Goal: Task Accomplishment & Management: Use online tool/utility

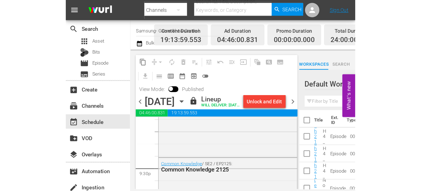
scroll to position [2367, 0]
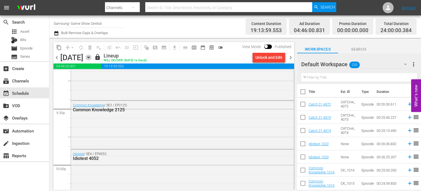
click at [92, 58] on icon "button" at bounding box center [89, 57] width 6 height 6
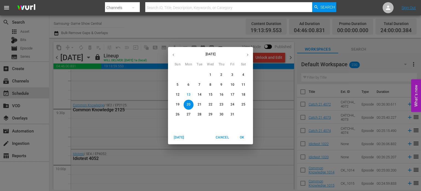
click at [213, 95] on span "15" at bounding box center [211, 94] width 10 height 5
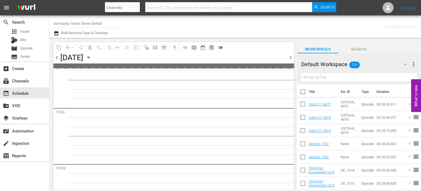
scroll to position [2565, 0]
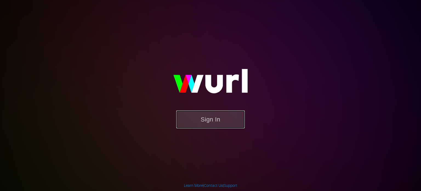
click at [219, 122] on button "Sign In" at bounding box center [210, 119] width 69 height 18
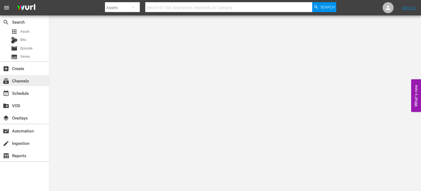
click at [32, 84] on div "subscriptions Channels" at bounding box center [24, 80] width 49 height 11
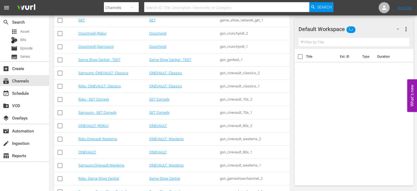
scroll to position [144, 0]
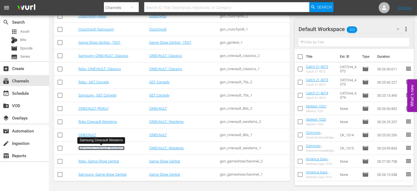
click at [114, 146] on link "Samsung Cinevault Westerns" at bounding box center [101, 148] width 46 height 4
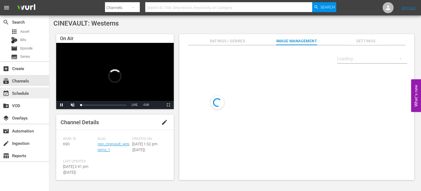
click at [19, 91] on div "event_available Schedule" at bounding box center [15, 92] width 31 height 5
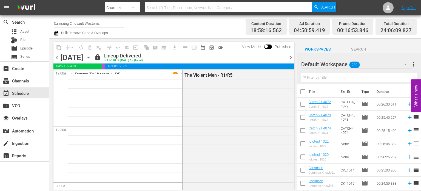
click at [291, 56] on span "chevron_right" at bounding box center [290, 57] width 7 height 7
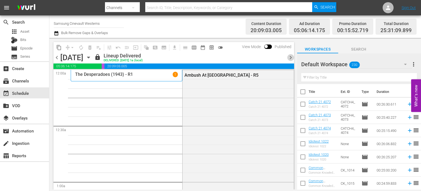
click at [291, 56] on span "chevron_right" at bounding box center [290, 57] width 7 height 7
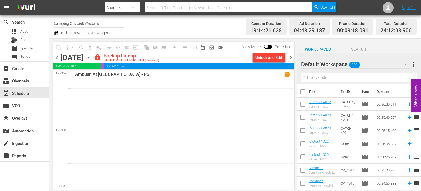
click at [92, 59] on icon "button" at bounding box center [89, 57] width 6 height 6
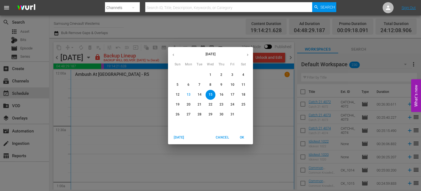
click at [241, 82] on button "11" at bounding box center [244, 85] width 10 height 10
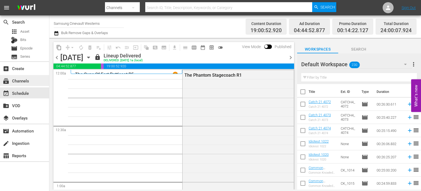
click at [16, 77] on div "subscriptions Channels" at bounding box center [24, 80] width 49 height 11
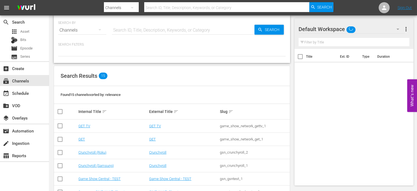
scroll to position [141, 0]
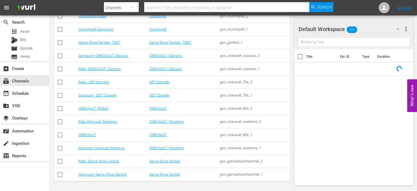
click at [113, 171] on td "Samsung- Game Show Central" at bounding box center [113, 174] width 71 height 13
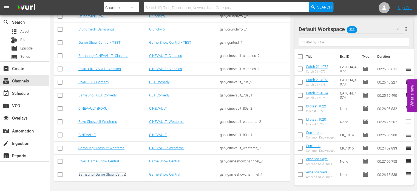
click at [112, 173] on link "Samsung- Game Show Central" at bounding box center [102, 174] width 48 height 4
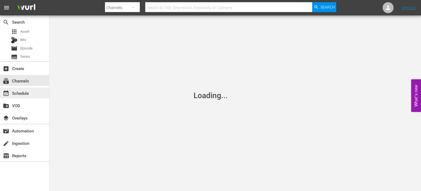
click at [29, 92] on div "event_available Schedule" at bounding box center [15, 92] width 31 height 5
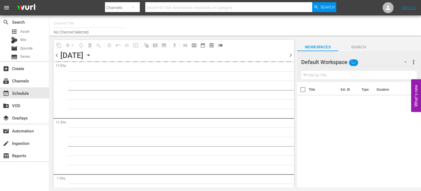
type input "Samsung- Game Show Central (416)"
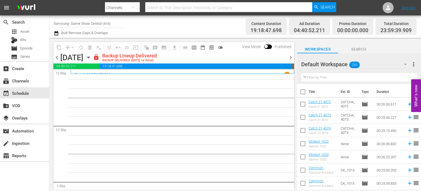
click at [92, 57] on icon "button" at bounding box center [89, 57] width 6 height 6
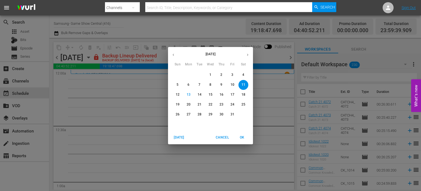
click at [113, 86] on div "[DATE] Sun Mon Tue Wed Thu Fri Sat 28 29 30 1 2 3 4 5 6 7 8 9 10 11 12 13 14 15…" at bounding box center [210, 95] width 421 height 191
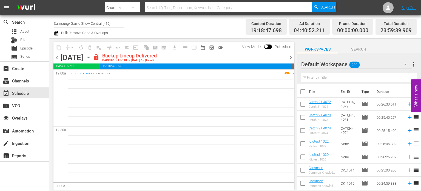
click at [92, 58] on icon "button" at bounding box center [89, 57] width 6 height 6
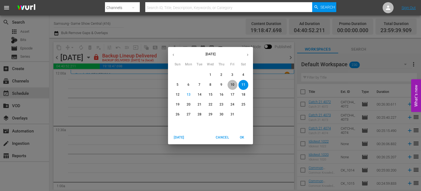
click at [233, 86] on p "10" at bounding box center [233, 84] width 4 height 5
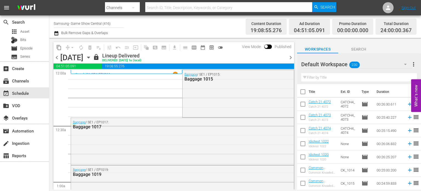
click at [92, 56] on div "[DATE] [DATE]" at bounding box center [75, 57] width 31 height 9
click at [31, 78] on div "subscriptions Channels" at bounding box center [24, 80] width 49 height 11
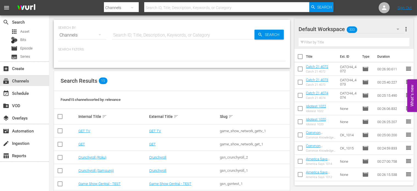
scroll to position [141, 0]
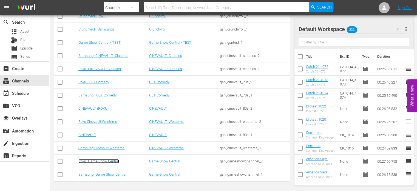
click at [102, 162] on link "Roku- Game Show Central" at bounding box center [98, 161] width 41 height 4
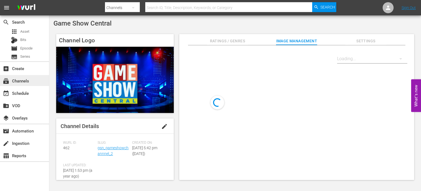
click at [31, 80] on div "subscriptions Channels" at bounding box center [24, 80] width 49 height 11
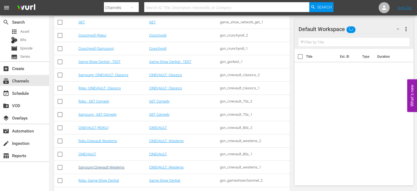
scroll to position [141, 0]
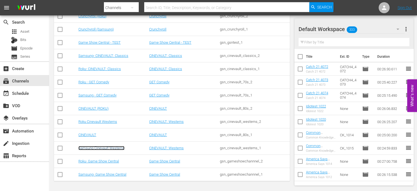
click at [114, 146] on link "Samsung Cinevault Westerns" at bounding box center [101, 148] width 46 height 4
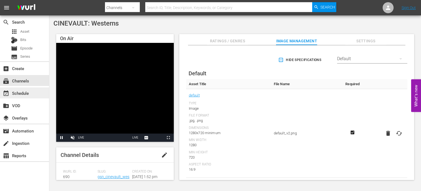
click at [13, 95] on div "event_available Schedule" at bounding box center [15, 92] width 31 height 5
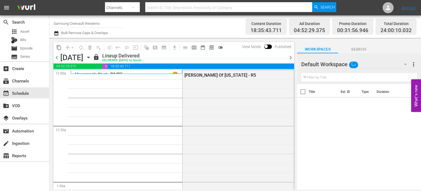
click at [92, 59] on icon "button" at bounding box center [89, 57] width 6 height 6
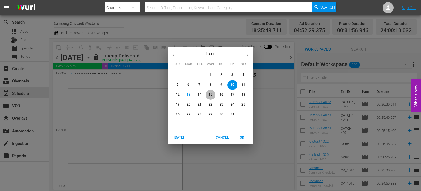
click at [212, 92] on p "15" at bounding box center [211, 94] width 4 height 5
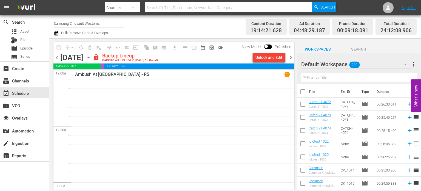
click at [157, 55] on div "chevron_left [DATE] [DATE] lock Backup Lineup BACKUP WILL DELIVER: [DATE] 1a (l…" at bounding box center [173, 58] width 241 height 11
click at [92, 55] on icon "button" at bounding box center [89, 57] width 6 height 6
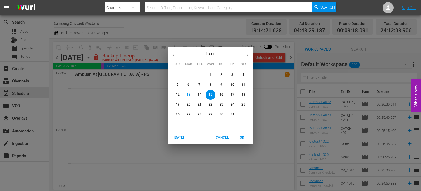
click at [200, 97] on button "14" at bounding box center [200, 95] width 10 height 10
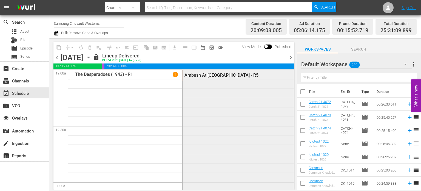
click at [232, 135] on div "Ambush At [GEOGRAPHIC_DATA] - R5" at bounding box center [238, 158] width 111 height 176
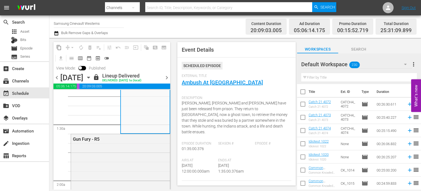
scroll to position [136, 0]
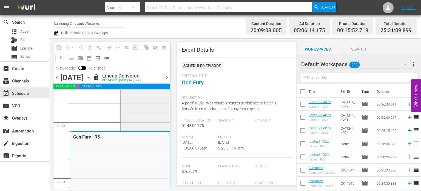
click at [127, 113] on div "Ambush At [GEOGRAPHIC_DATA] - R5" at bounding box center [145, 42] width 49 height 176
